Goal: Task Accomplishment & Management: Manage account settings

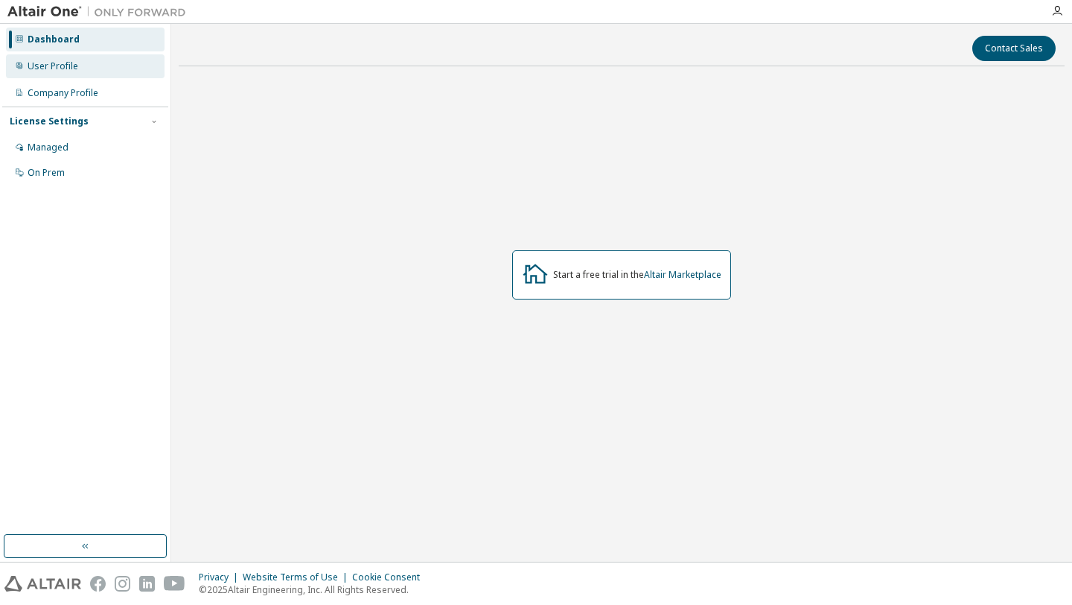
click at [61, 66] on div "User Profile" at bounding box center [53, 66] width 51 height 12
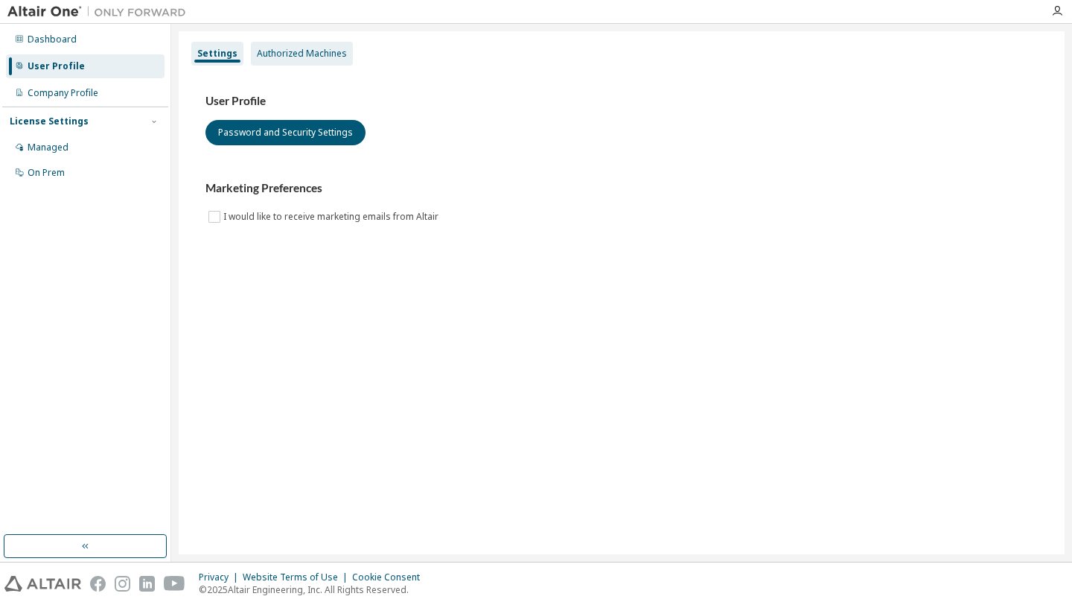
click at [290, 55] on div "Authorized Machines" at bounding box center [302, 54] width 90 height 12
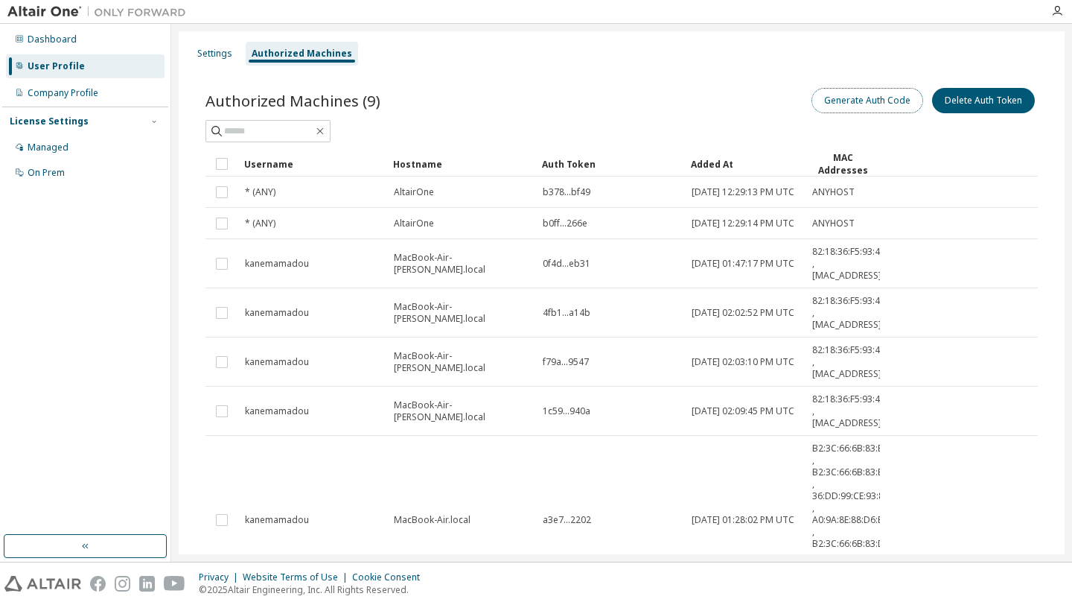
click at [852, 103] on button "Generate Auth Code" at bounding box center [868, 100] width 112 height 25
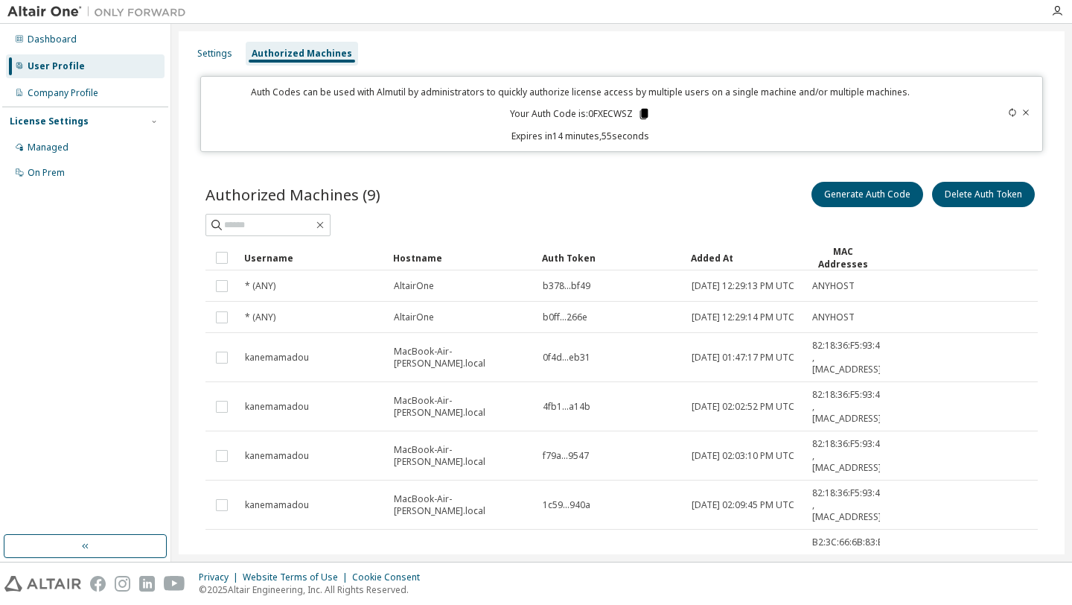
click at [643, 112] on icon at bounding box center [644, 114] width 8 height 10
